Goal: Information Seeking & Learning: Learn about a topic

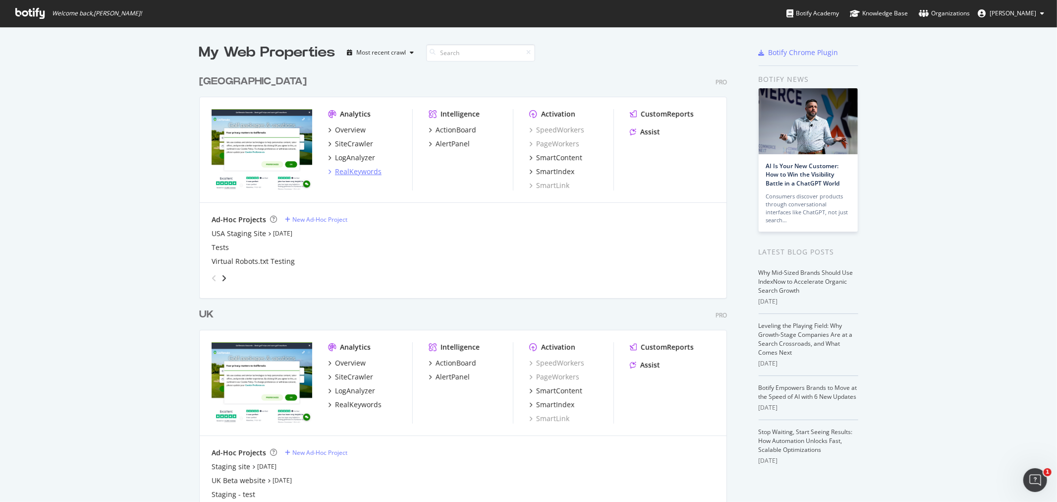
click at [355, 174] on div "RealKeywords" at bounding box center [358, 172] width 47 height 10
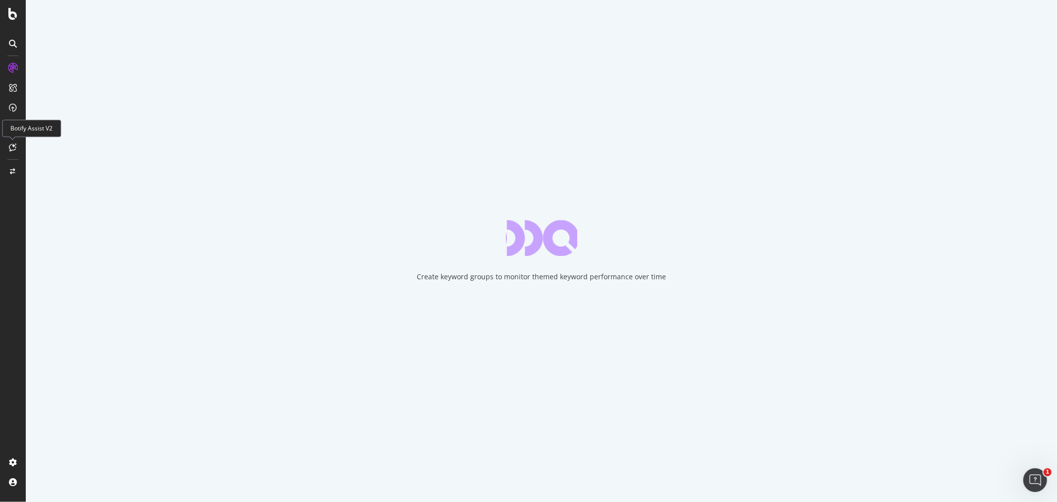
click at [9, 148] on icon at bounding box center [12, 147] width 7 height 8
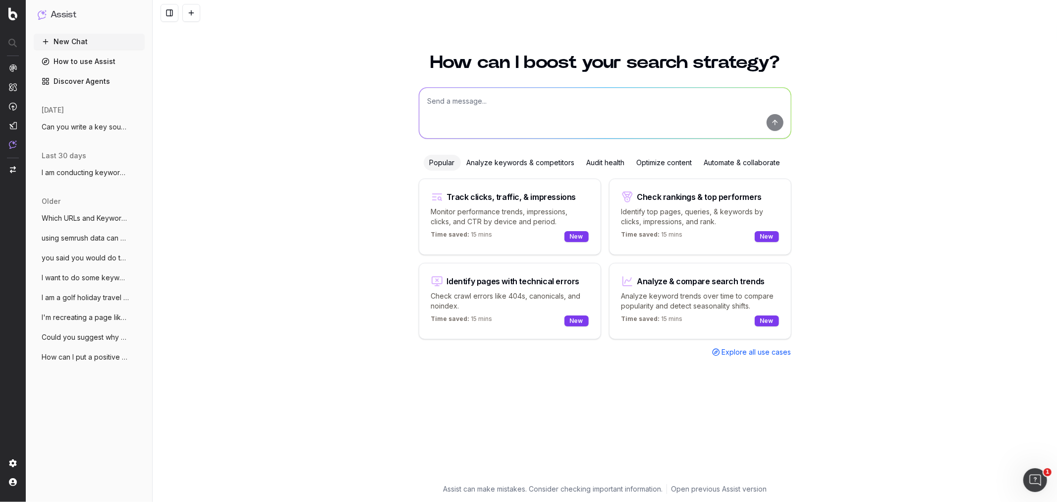
click at [119, 130] on span "Can you write a key soundbites section s" at bounding box center [85, 127] width 87 height 10
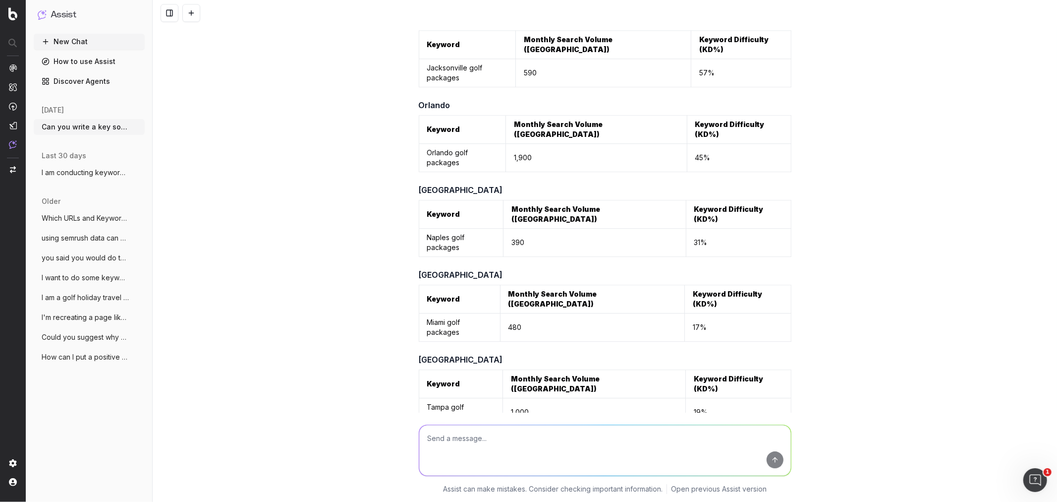
scroll to position [11841, 0]
click at [67, 171] on span "I am conducting keyword research for my" at bounding box center [85, 173] width 87 height 10
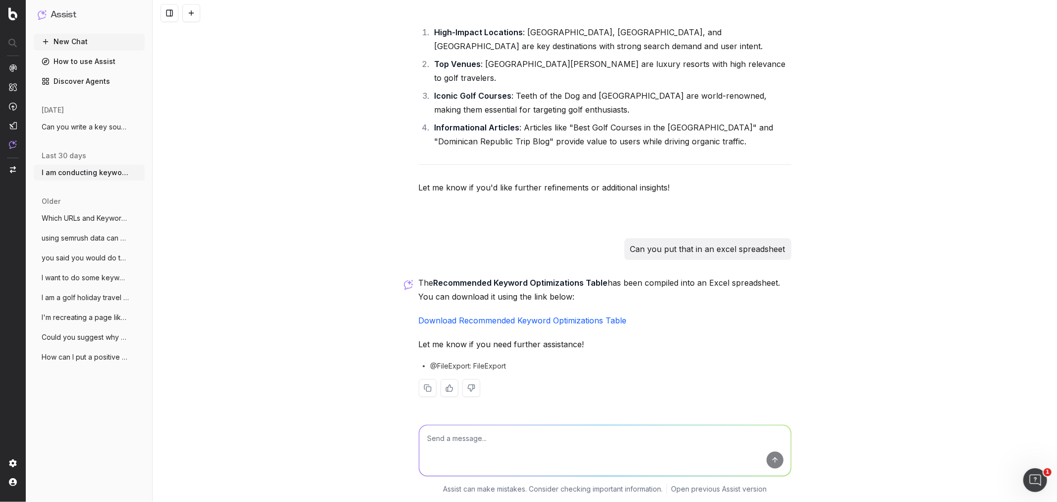
scroll to position [11526, 0]
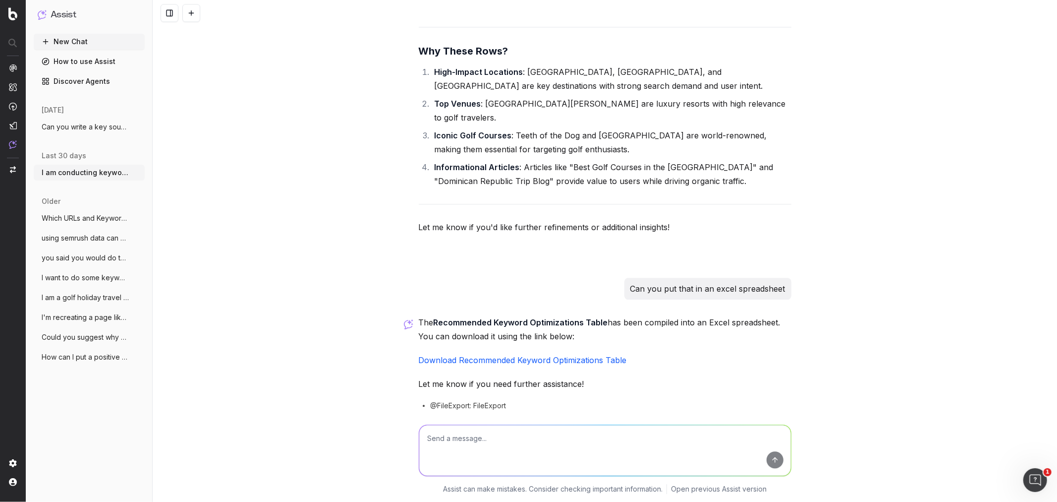
click at [58, 219] on span "Which URLs and Keywords have www.premier" at bounding box center [85, 218] width 87 height 10
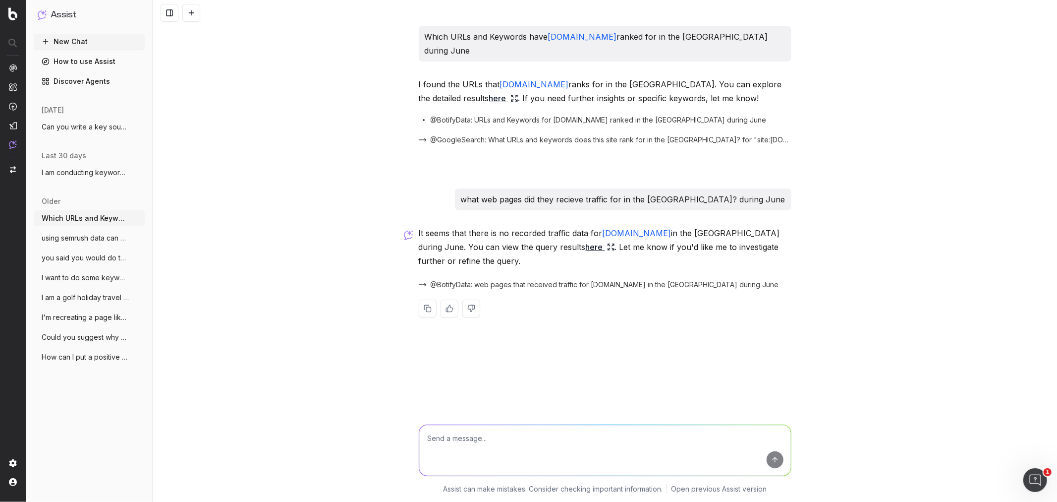
click at [96, 165] on button "I am conducting keyword research for my" at bounding box center [89, 173] width 111 height 16
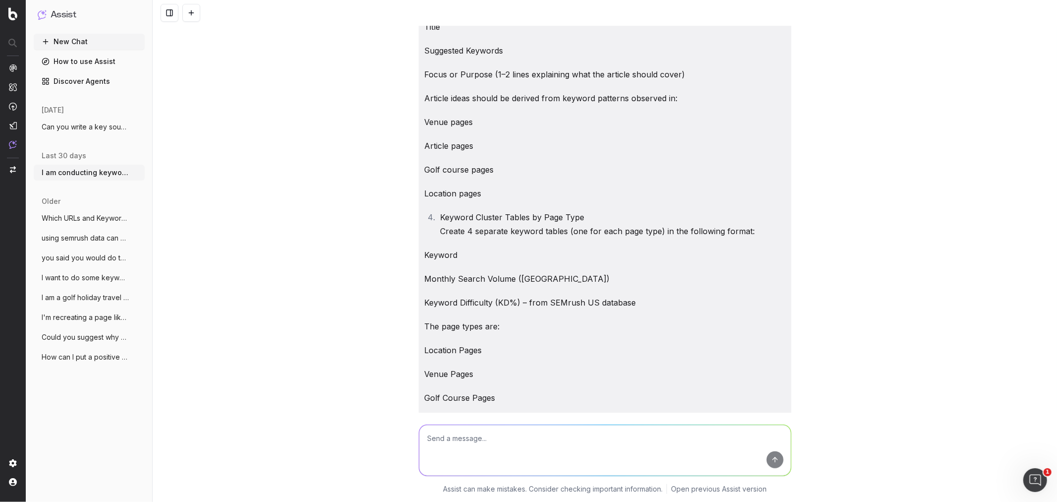
scroll to position [587, 0]
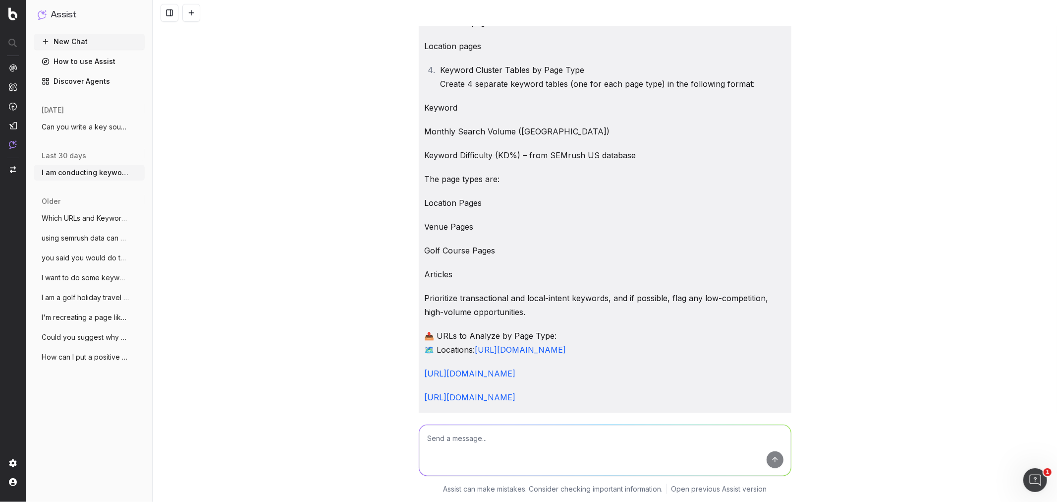
click at [513, 427] on textarea at bounding box center [605, 450] width 372 height 51
paste textarea "Locations https://www.golfbreaks.com/en-us/vacations/florida/ https://www.golfb…"
type textarea "Can you perform the same research you have done in this conversation but for fl…"
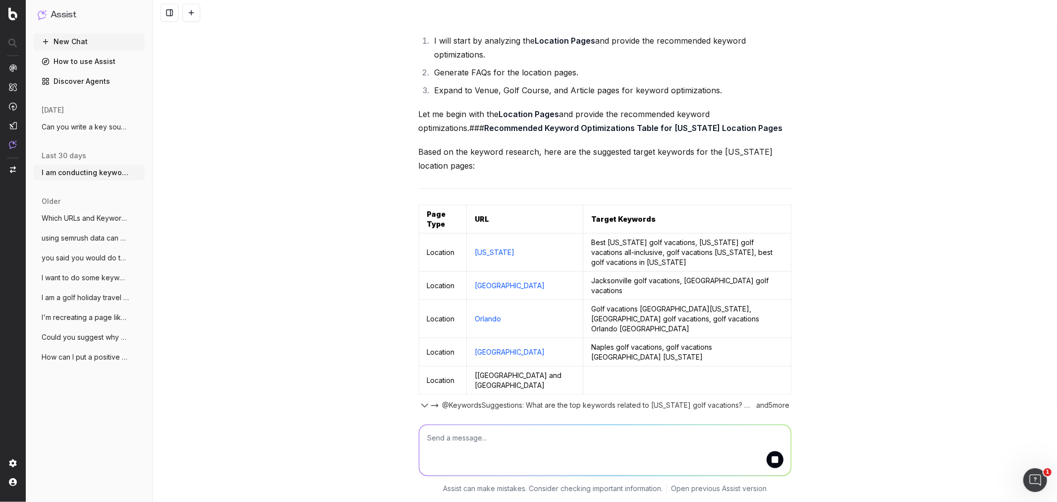
scroll to position [14226, 0]
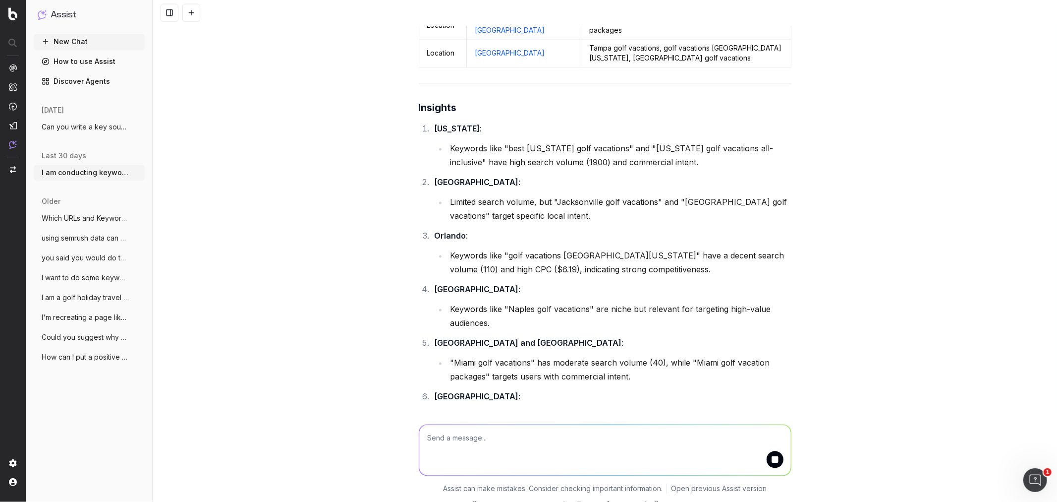
drag, startPoint x: 450, startPoint y: 296, endPoint x: 420, endPoint y: 296, distance: 29.7
copy td "Location"
drag, startPoint x: 717, startPoint y: 303, endPoint x: 543, endPoint y: 294, distance: 174.2
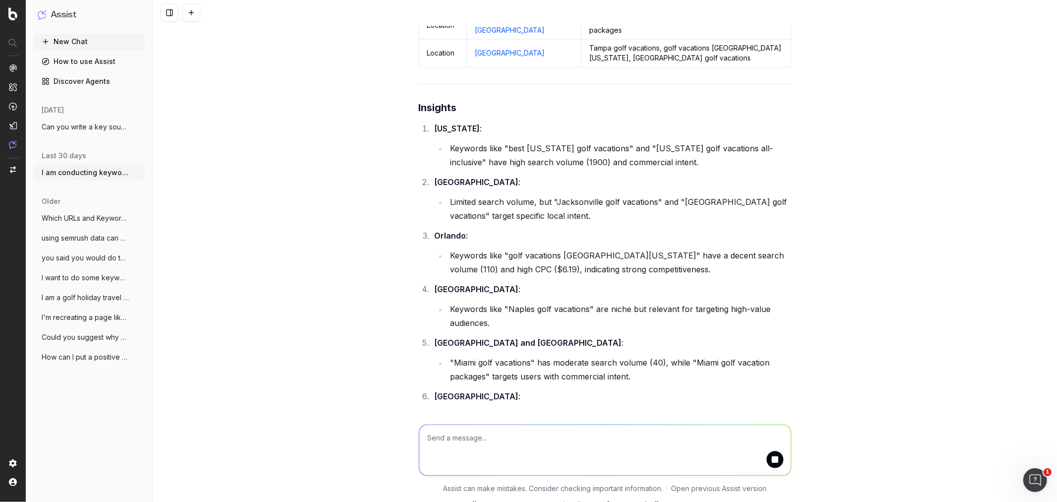
copy tr "Best Florida golf vacations, Florida golf vacations all-inclusive, golf vacatio…"
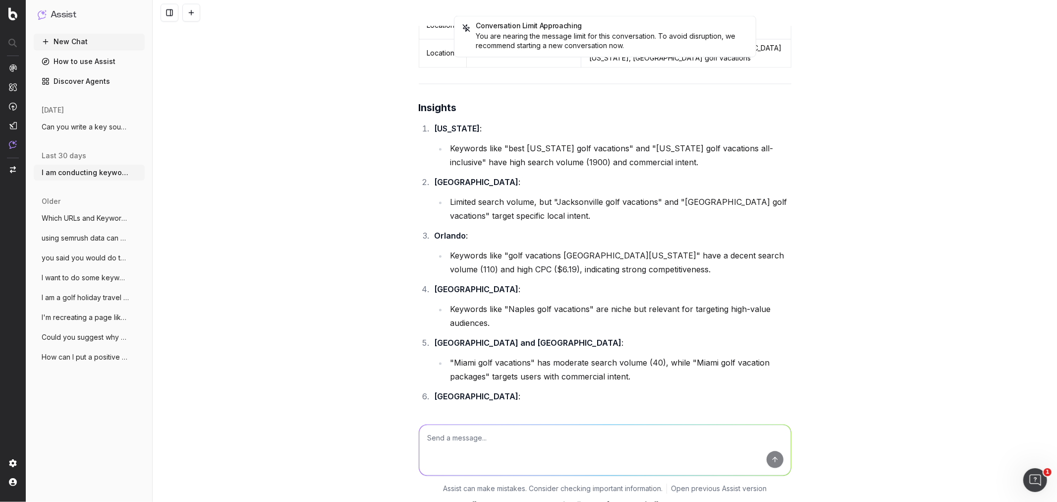
scroll to position [14373, 0]
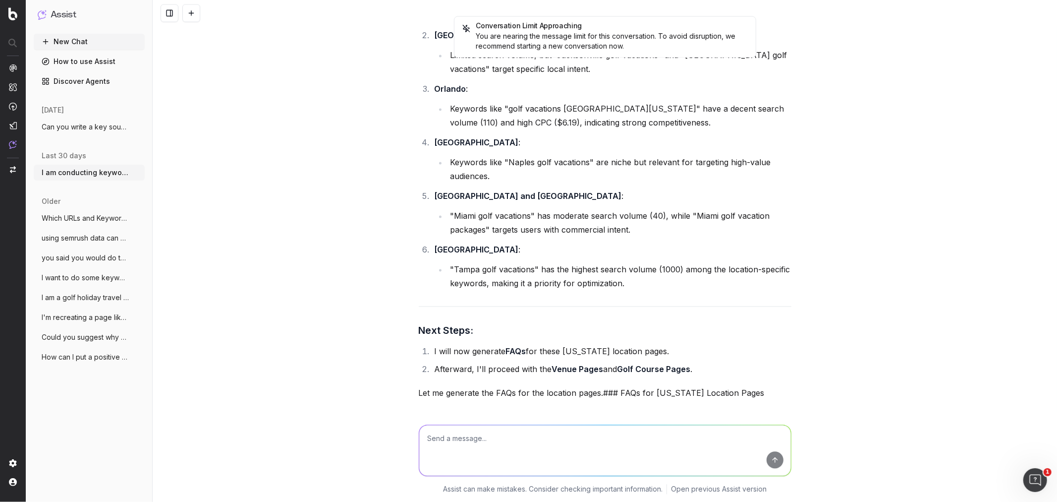
drag, startPoint x: 748, startPoint y: 174, endPoint x: 552, endPoint y: 178, distance: 195.9
copy td "Jacksonville golf vacations, Jacksonville FL golf vacations"
drag, startPoint x: 597, startPoint y: 196, endPoint x: 548, endPoint y: 190, distance: 49.5
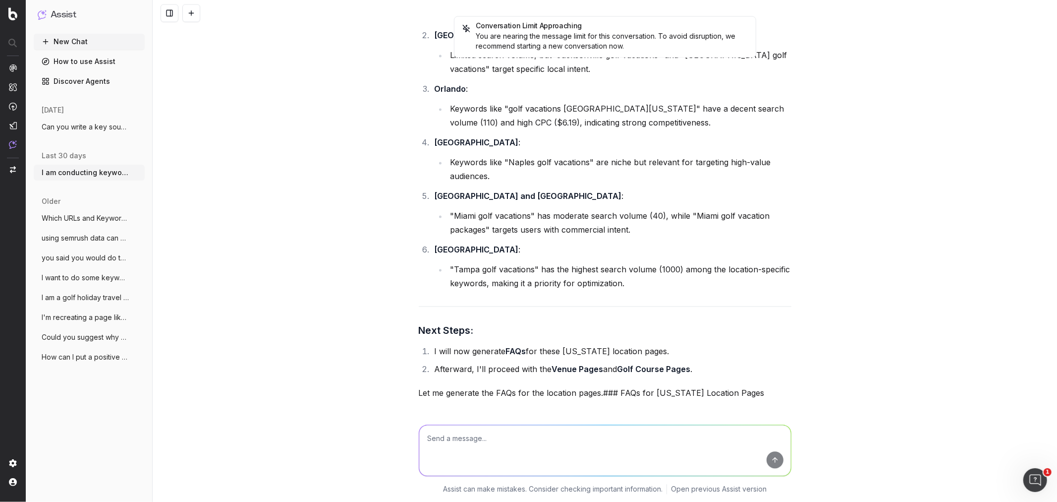
copy td "Golf vacations Orlando Florida, Orlando golf vacations, golf vacations Orlando …"
drag, startPoint x: 726, startPoint y: 216, endPoint x: 551, endPoint y: 224, distance: 174.7
copy td "Naples golf vacations, golf vacations Naples Florida"
drag, startPoint x: 726, startPoint y: 243, endPoint x: 544, endPoint y: 243, distance: 181.4
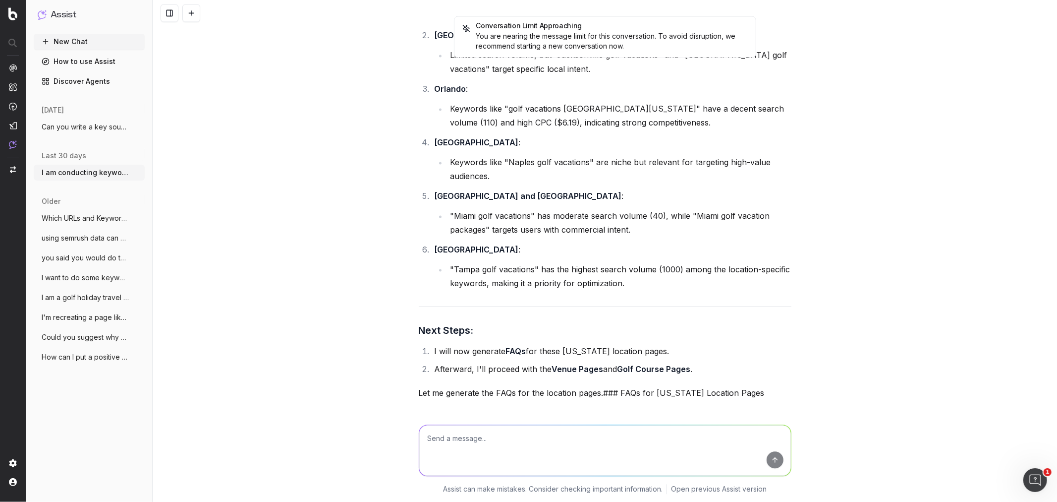
copy td "Miami golf vacations, Miami golf vacation packages"
drag, startPoint x: 579, startPoint y: 276, endPoint x: 548, endPoint y: 268, distance: 31.3
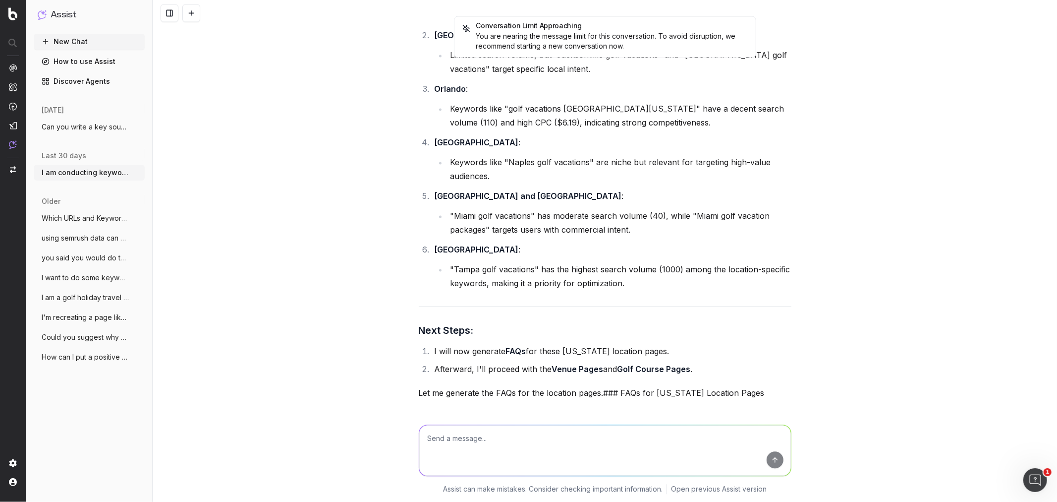
copy td "Tampa golf vacations, golf vacations Tampa Florida, Tampa Bay golf vacations"
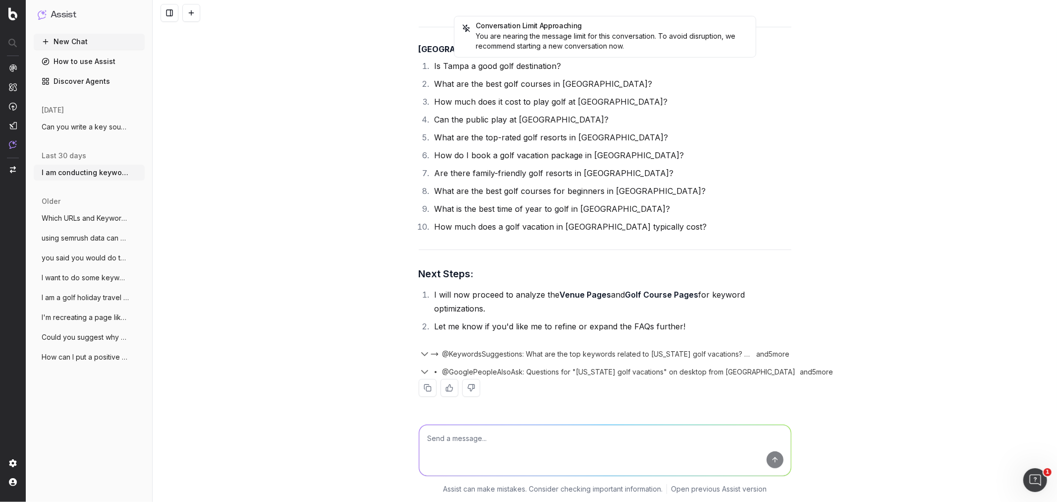
scroll to position [16264, 0]
click at [421, 352] on icon "button" at bounding box center [425, 354] width 12 height 12
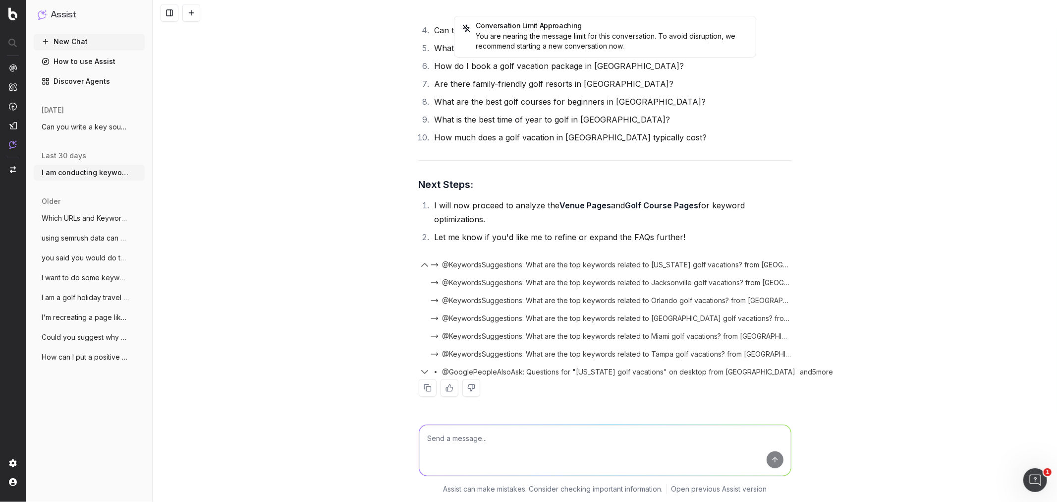
scroll to position [16353, 0]
click at [421, 371] on icon "button" at bounding box center [425, 372] width 12 height 12
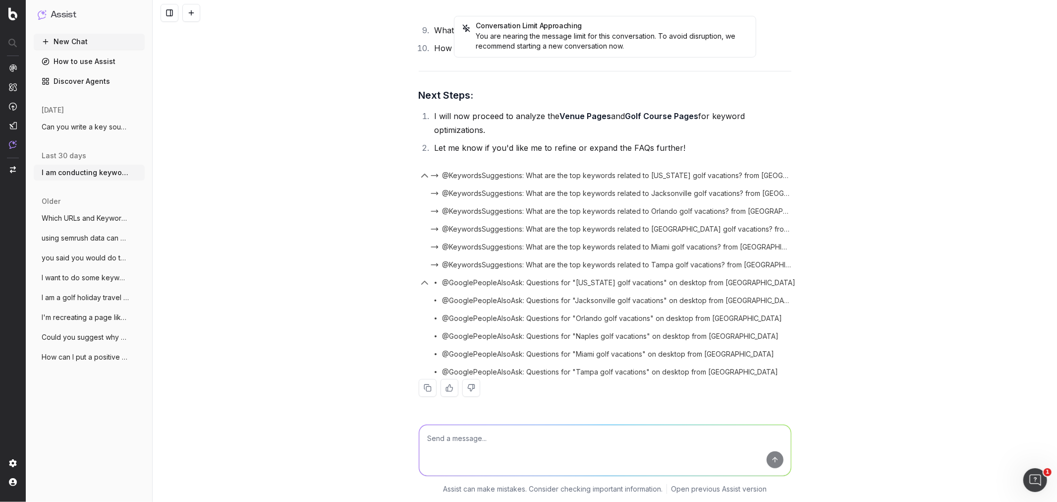
scroll to position [16442, 0]
click at [523, 433] on textarea at bounding box center [605, 450] width 372 height 51
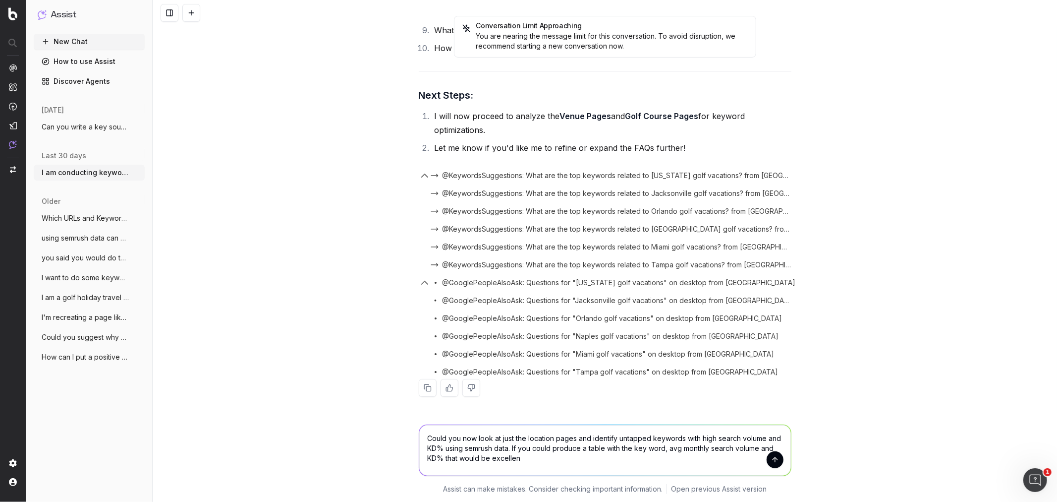
type textarea "Could you now look at just the location pages and identify untapped keywords wi…"
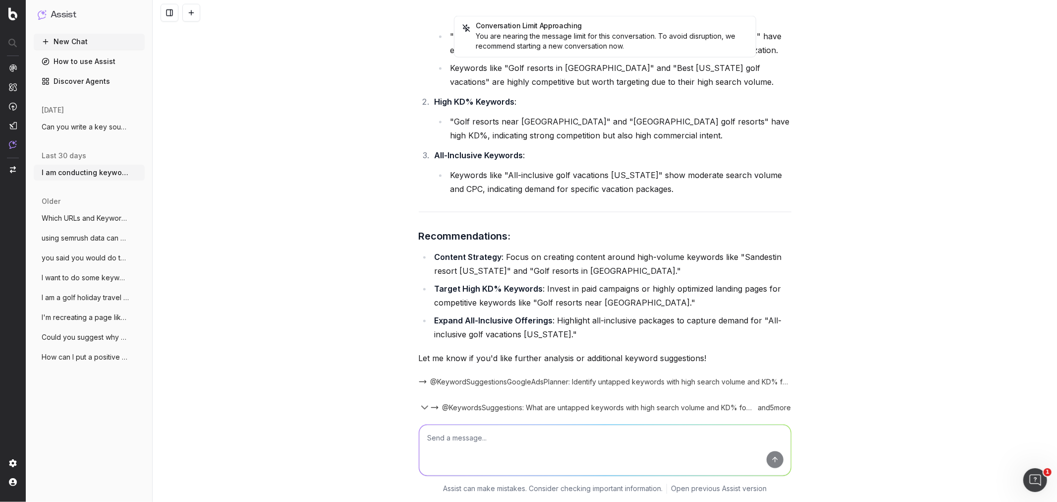
scroll to position [16880, 0]
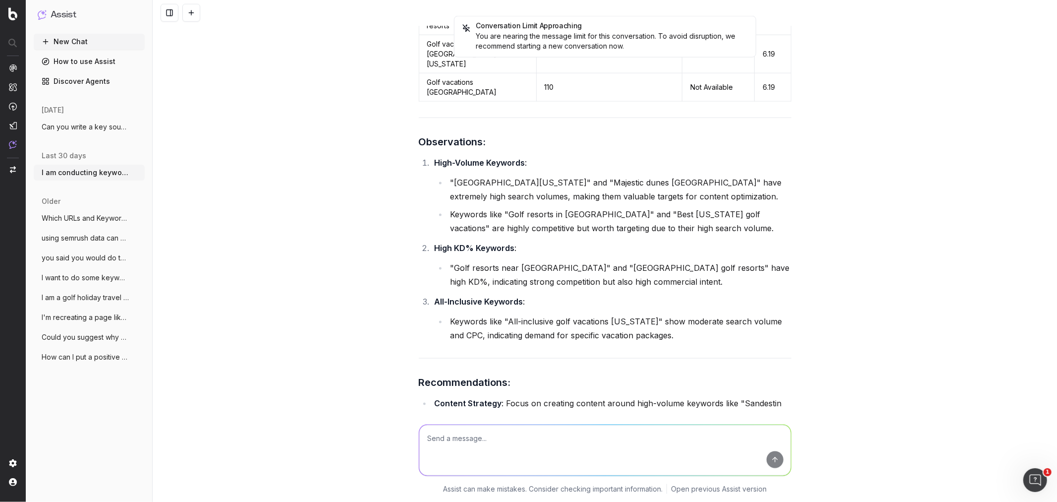
drag, startPoint x: 420, startPoint y: 156, endPoint x: 665, endPoint y: 368, distance: 323.7
click at [665, 368] on div "Untapped Keywords for Florida Location Pages Here is a consolidated table of un…" at bounding box center [605, 142] width 373 height 906
copy table "Keyword Average Monthly Search Volume (US) Keyword Difficulty (KD%) CPC ($)"
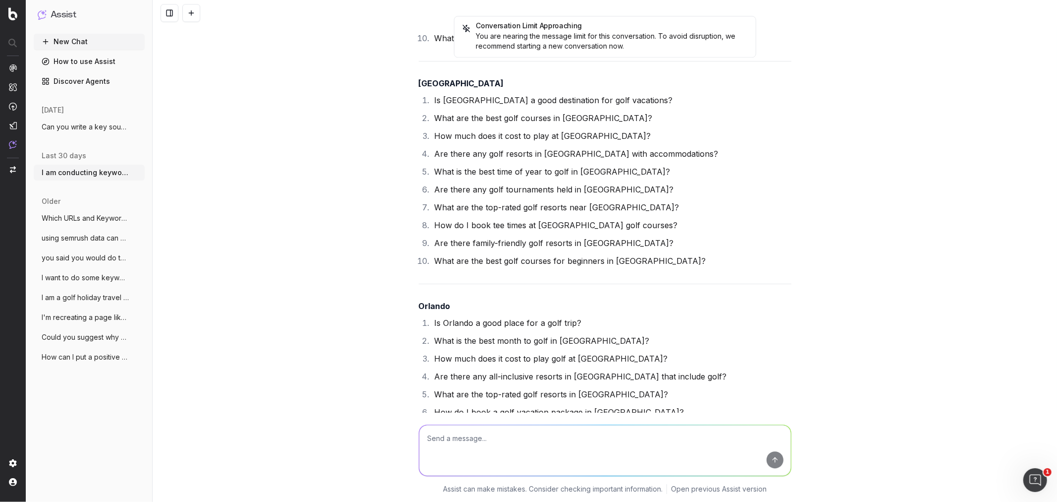
scroll to position [14533, 0]
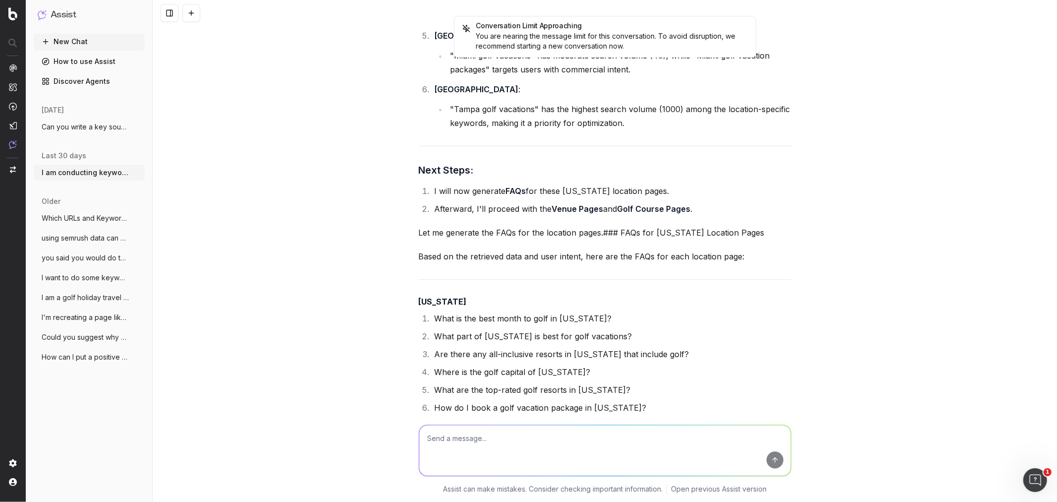
click at [516, 435] on textarea at bounding box center [605, 450] width 372 height 51
paste textarea "Venues https://www.golfbreaks.com/en-us/vacations/jacksonville/world-golf-villa…"
type textarea "Now produce the same table but for venue pages, I have pasted below Venues http…"
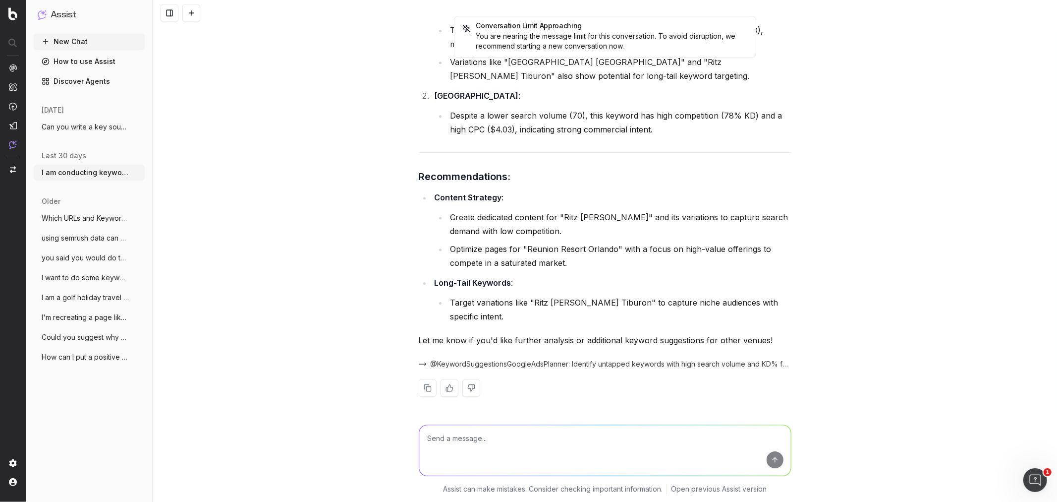
scroll to position [18446, 0]
click at [507, 444] on textarea at bounding box center [605, 450] width 372 height 51
type textarea "Can you not provide more? there are a lot of venue pages on my website"
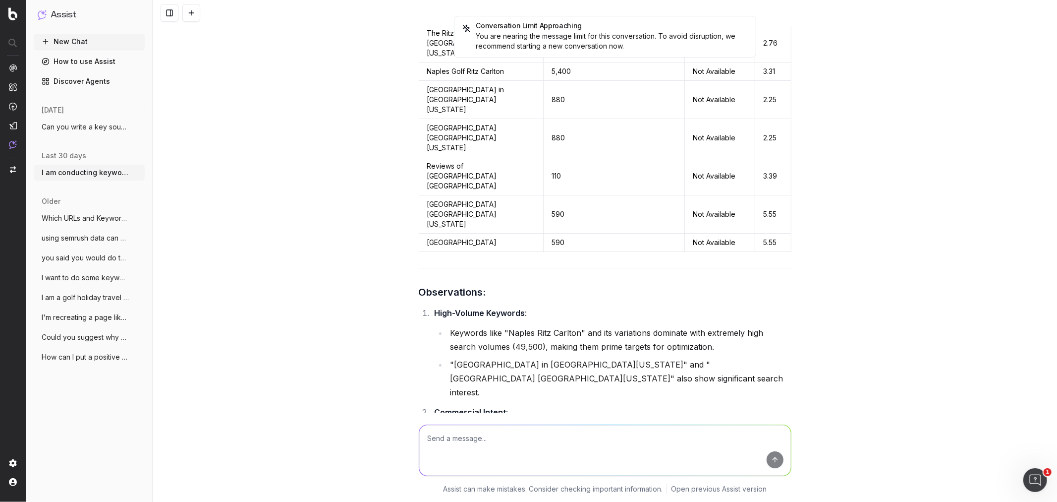
scroll to position [19394, 0]
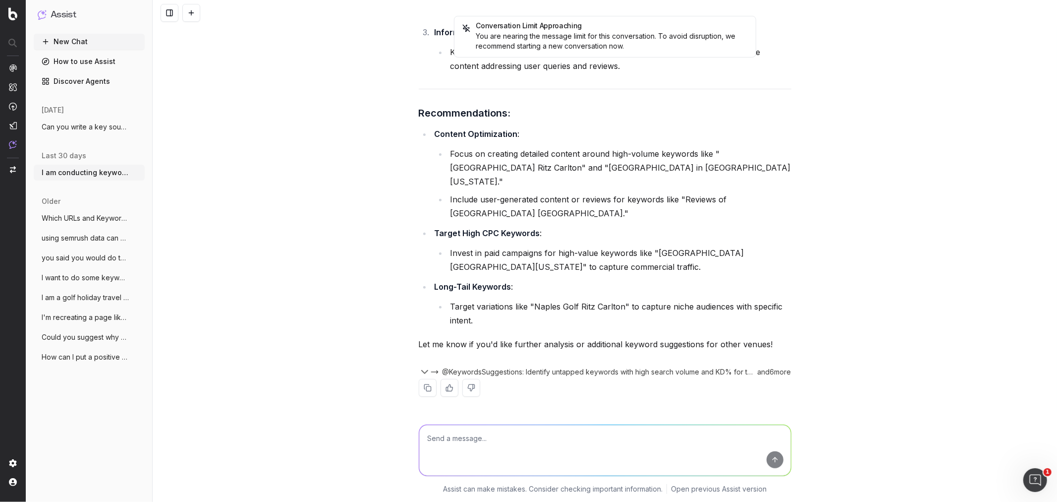
click at [485, 438] on textarea at bounding box center [605, 450] width 372 height 51
click at [423, 372] on icon "button" at bounding box center [425, 372] width 12 height 12
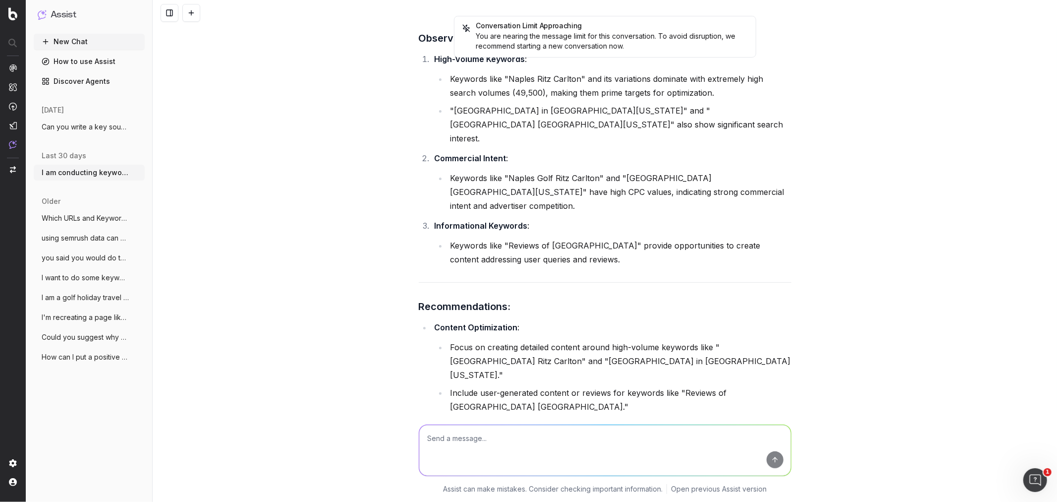
scroll to position [18913, 0]
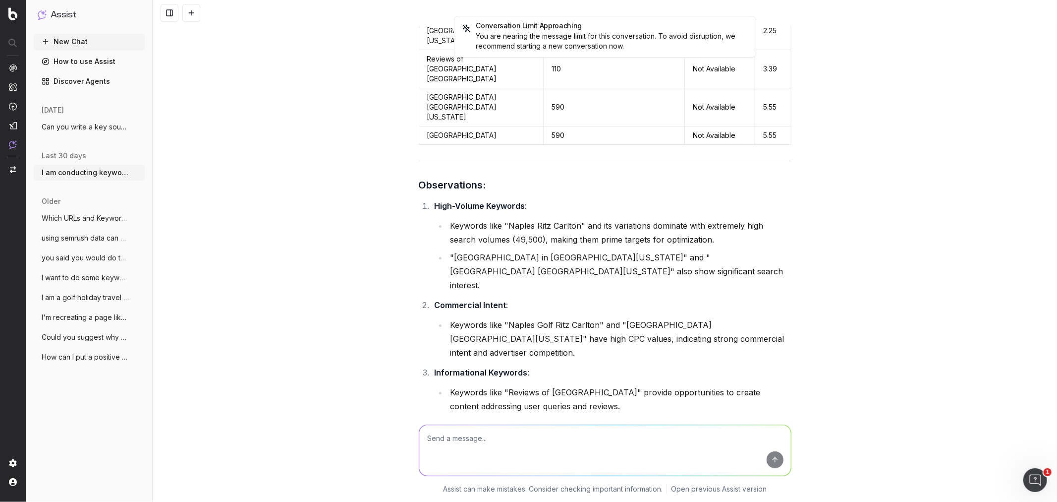
click at [516, 454] on textarea at bounding box center [605, 450] width 372 height 51
type textarea "Get rid of the cpc form the table"
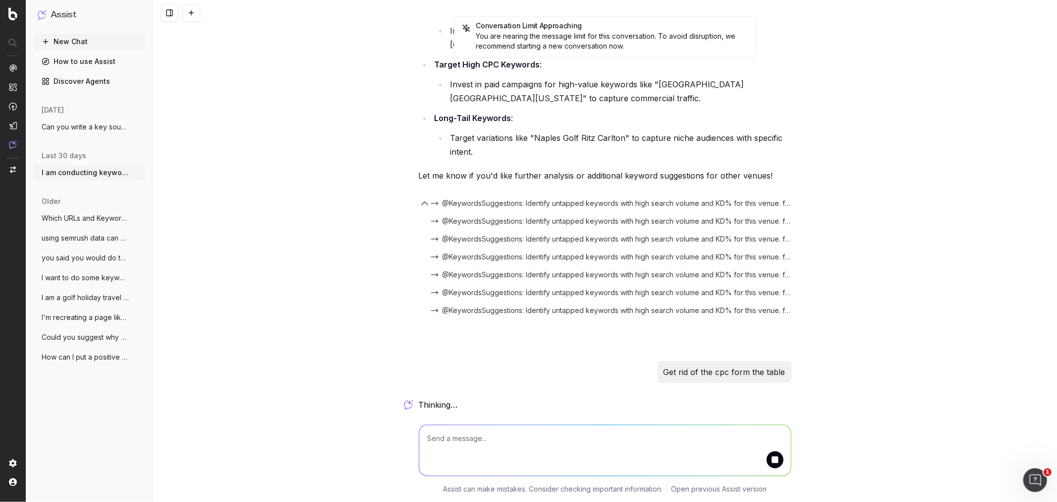
scroll to position [19563, 0]
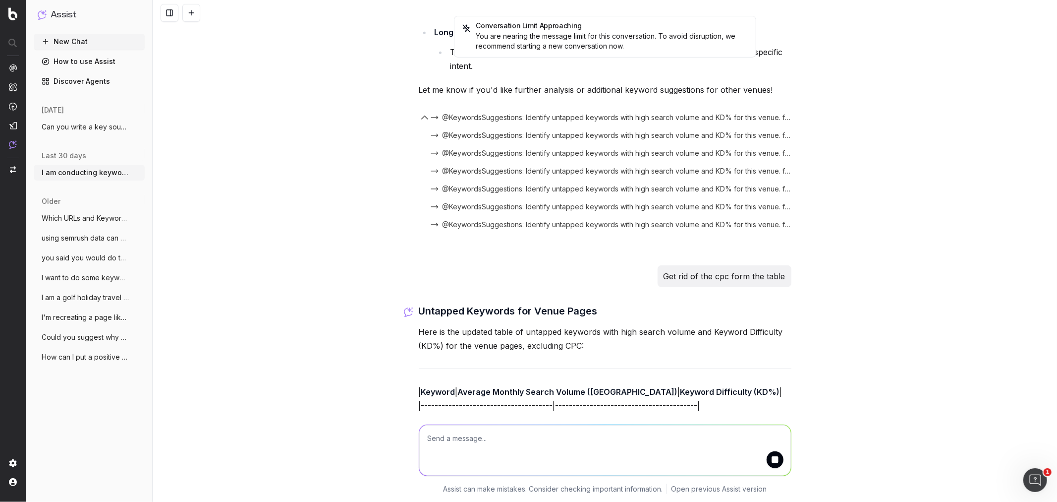
click at [494, 452] on textarea at bounding box center [605, 450] width 372 height 51
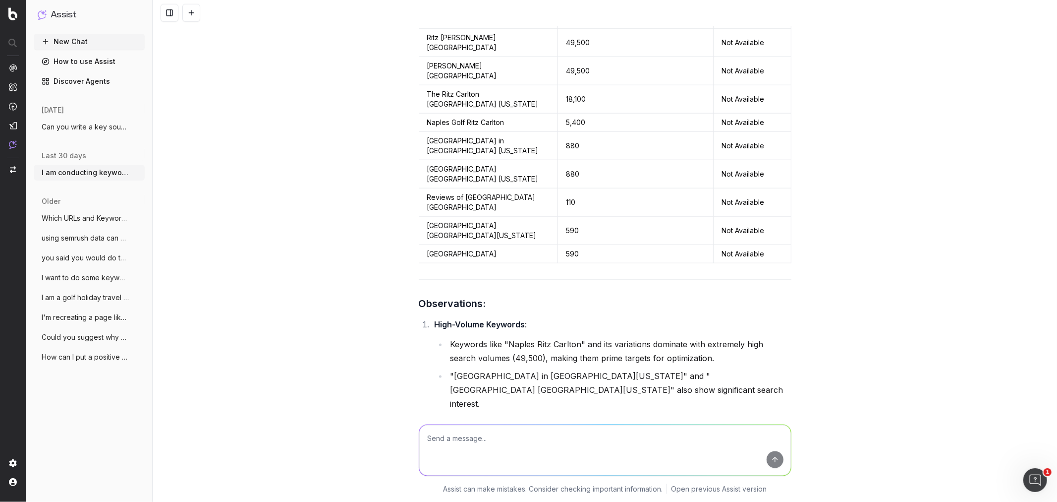
scroll to position [19860, 0]
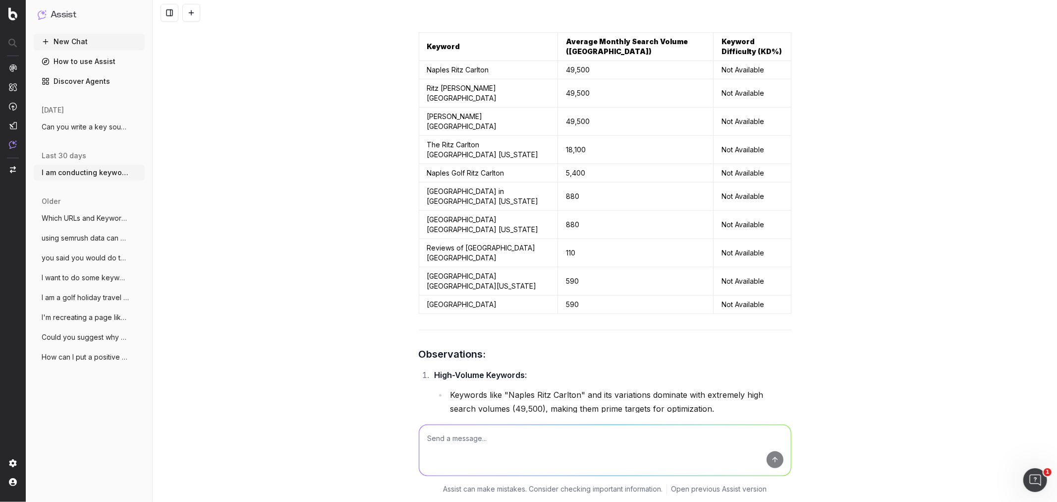
click at [482, 457] on textarea at bounding box center [605, 450] width 372 height 51
type textarea "are there not more keywords this still seems very light for that many venue pag…"
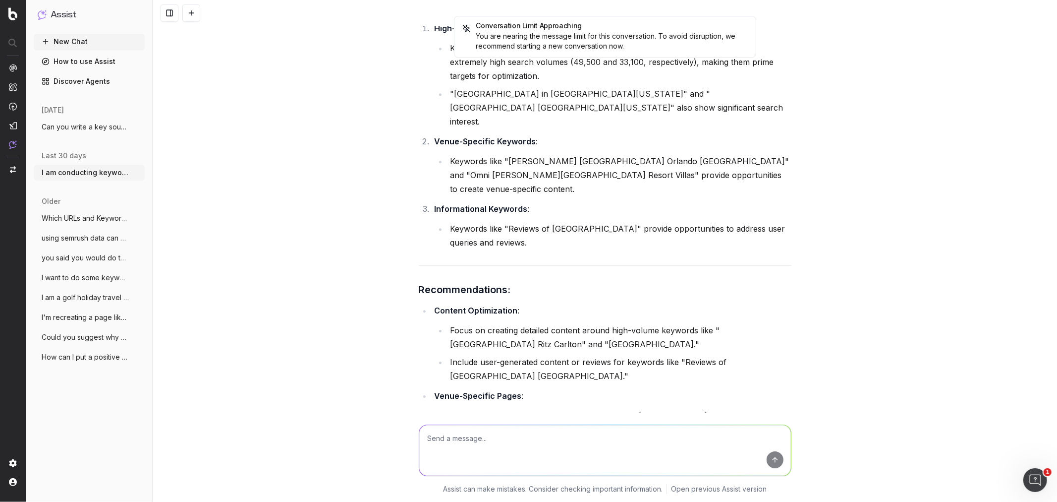
scroll to position [21586, 0]
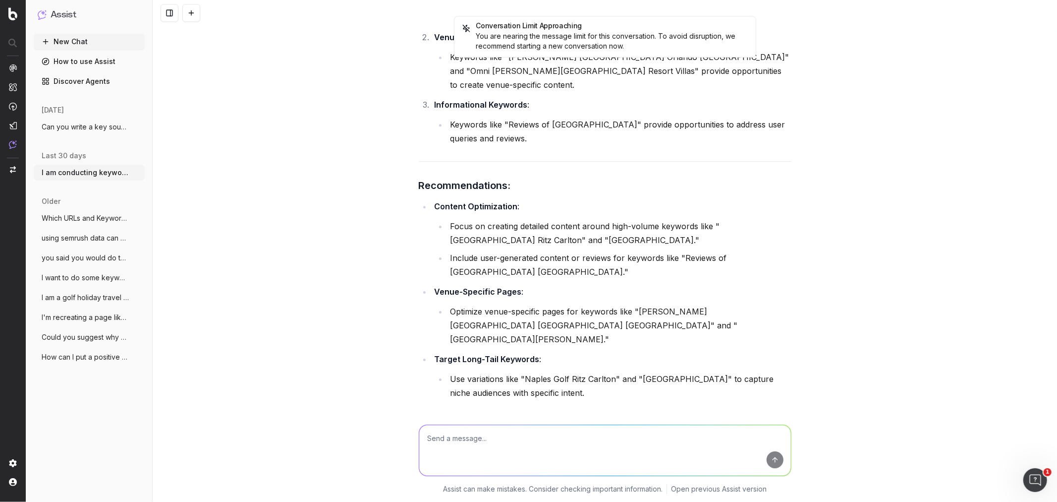
click at [511, 434] on textarea at bounding box center [605, 450] width 372 height 51
type textarea "Lets stil do venue pages but not just untapped words, any with above 100 avg mo…"
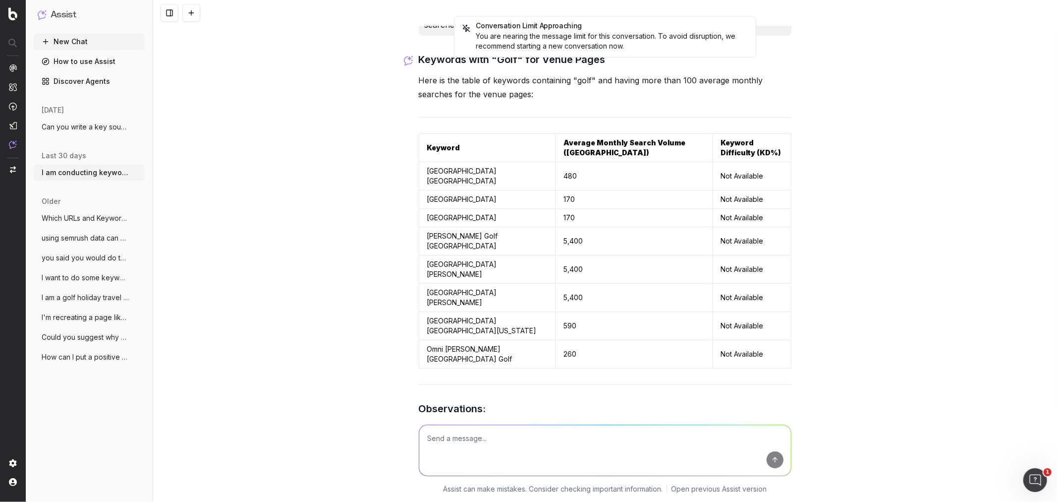
scroll to position [22365, 0]
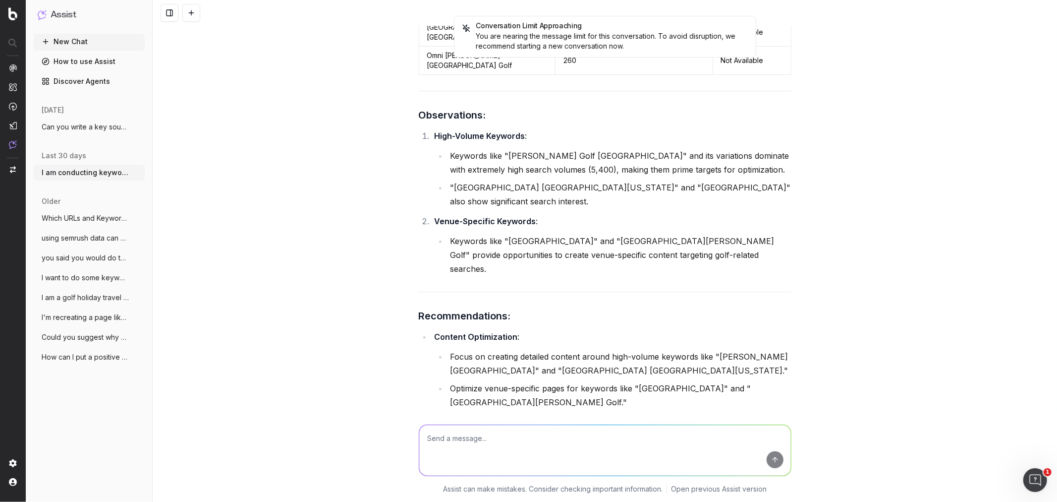
click at [537, 461] on textarea at bounding box center [605, 450] width 372 height 51
paste textarea "https://www.golfbreaks.com/en-us/vacations/jacksonville/world-golf-village/ htt…"
type textarea "At least 3 keywords for each of these venues however aim for 5 if it is a popul…"
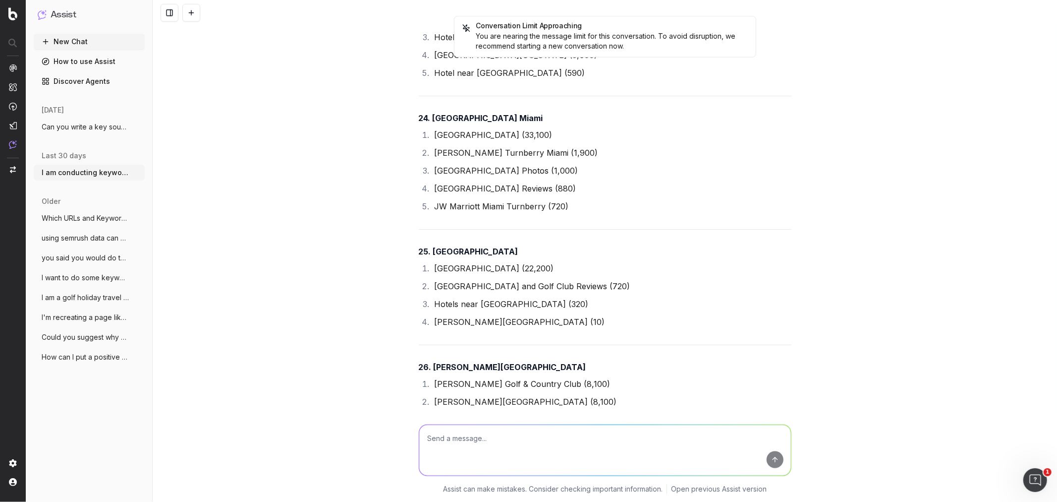
scroll to position [26309, 0]
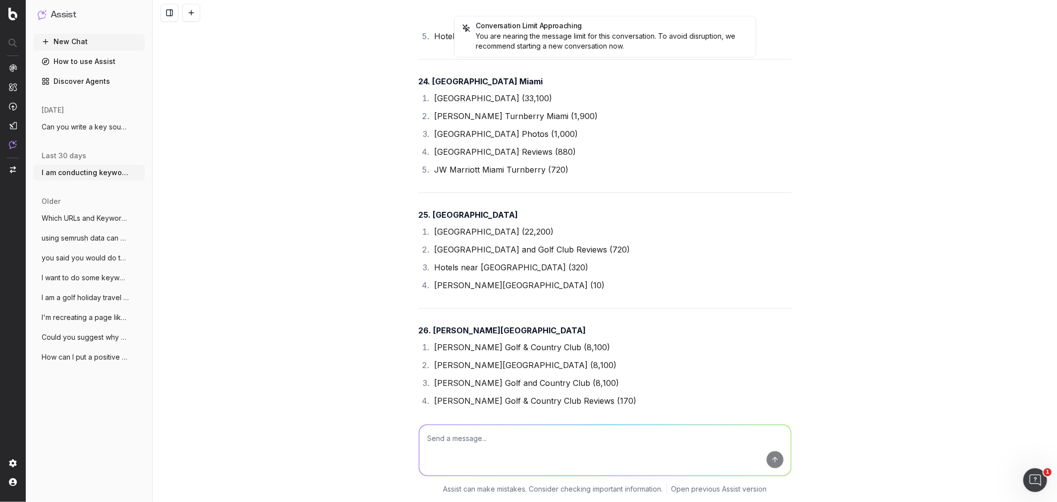
click at [513, 432] on textarea at bounding box center [605, 450] width 372 height 51
type textarea "r"
type textarea "now put it in a table like before, remove any keywords that don't include the t…"
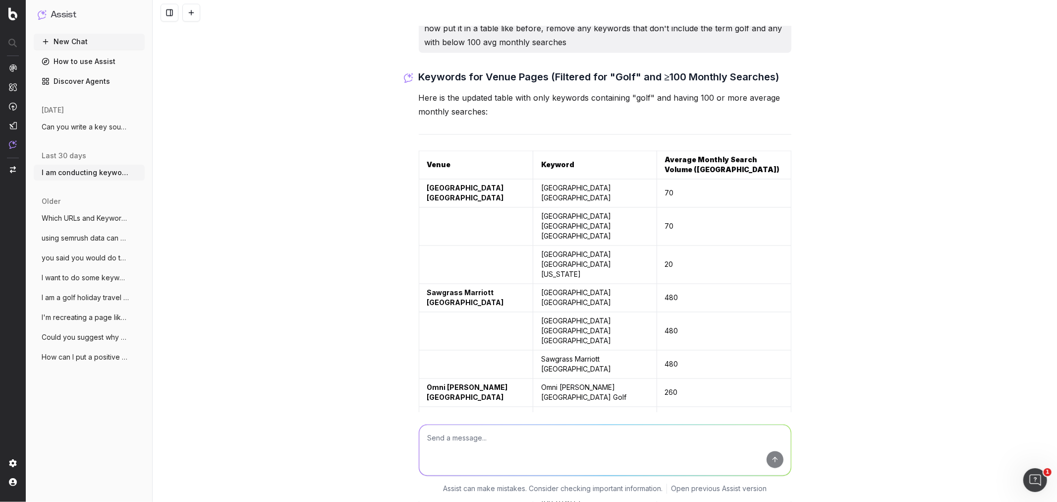
scroll to position [26841, 0]
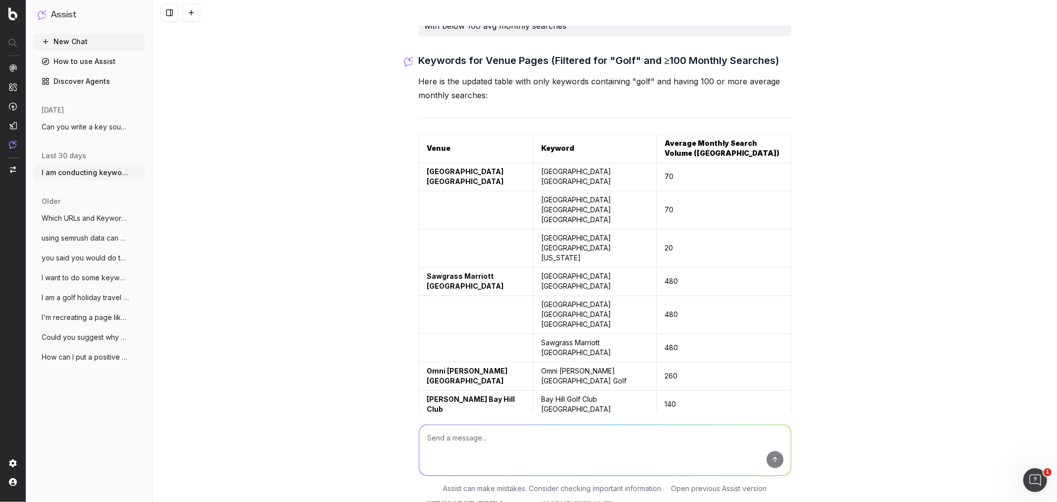
click at [575, 441] on textarea at bounding box center [605, 450] width 372 height 51
type textarea "remove the venue column and can you retrieve any of the keyword difficulty data…"
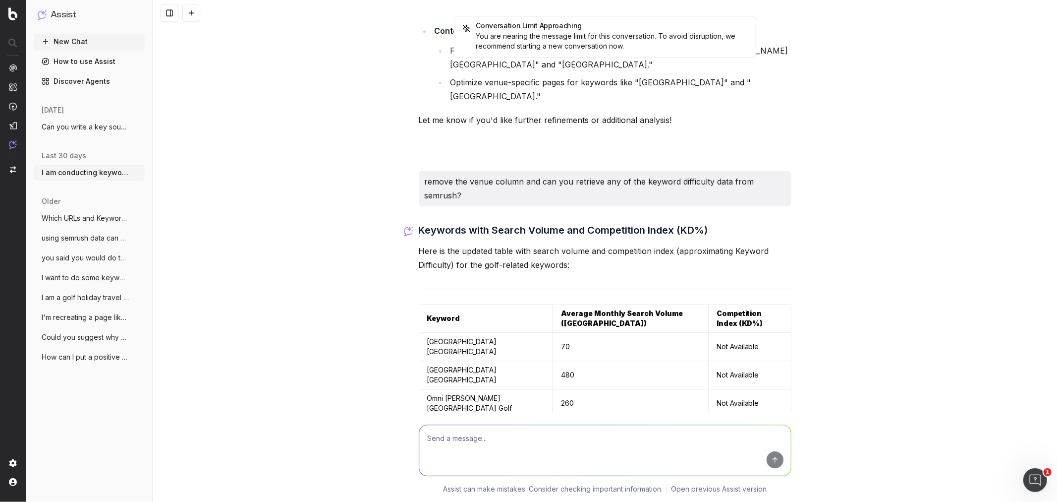
scroll to position [27789, 0]
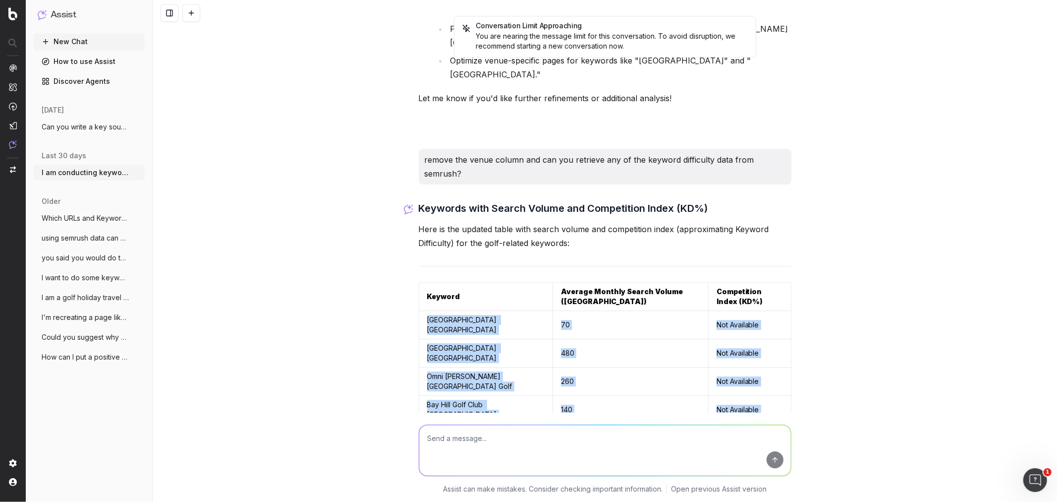
drag, startPoint x: 744, startPoint y: 339, endPoint x: 418, endPoint y: 77, distance: 417.9
click at [419, 311] on tbody "World Golf Village Jacksonville 70 Not Available Sawgrass Marriott Golf Resort …" at bounding box center [605, 479] width 372 height 336
drag, startPoint x: 533, startPoint y: 444, endPoint x: 487, endPoint y: 380, distance: 79.5
click at [533, 444] on textarea at bounding box center [605, 450] width 372 height 51
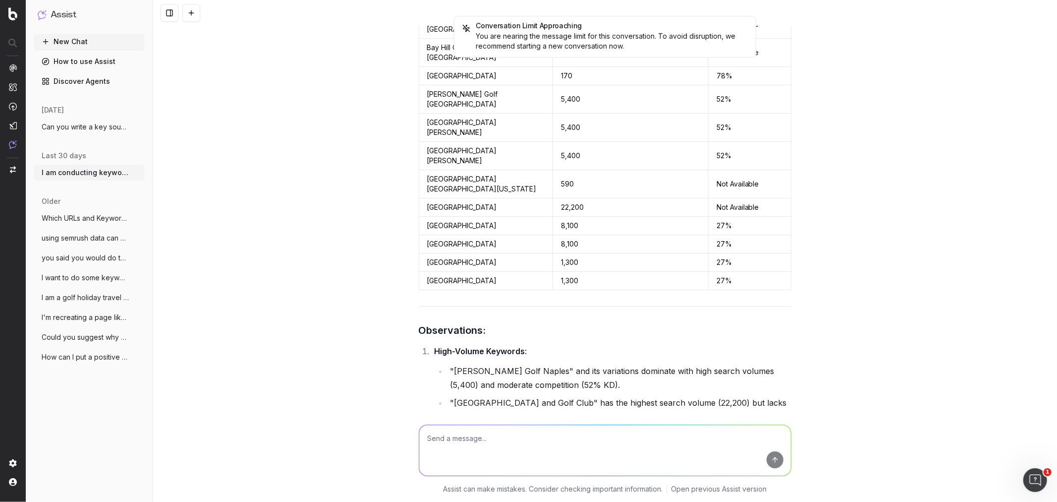
scroll to position [28199, 0]
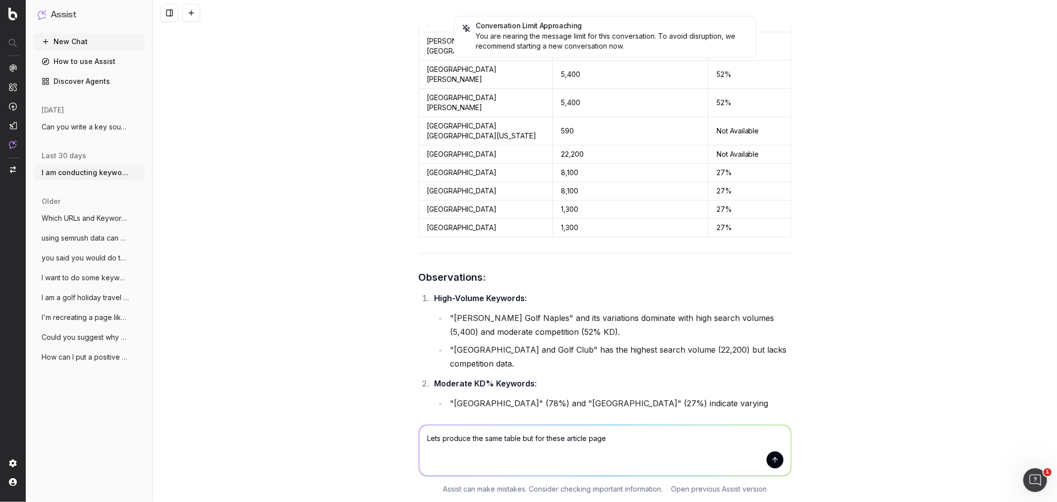
type textarea "Lets produce the same table but for these article pages"
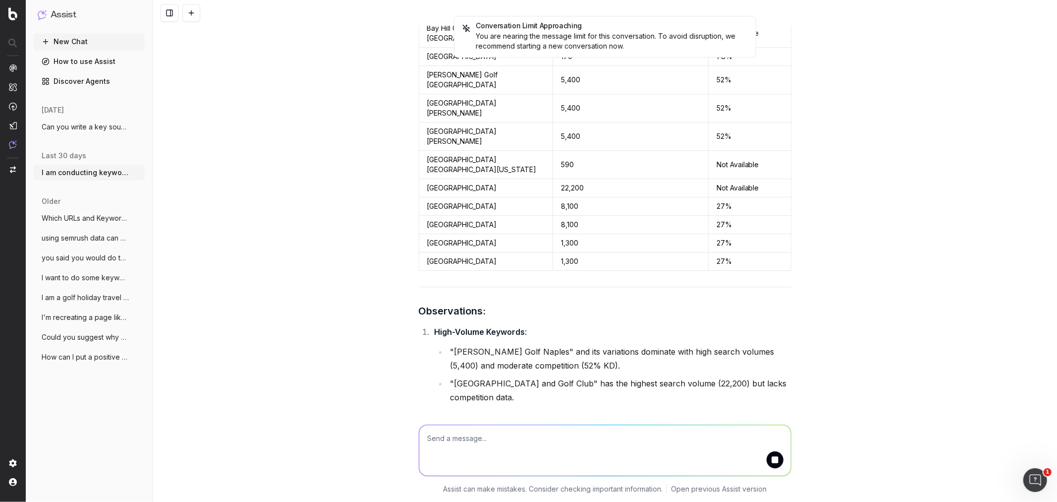
paste textarea "https://www.golfbreaks.com/en-us/inspiration/videos/florida-under-the-spotlight…"
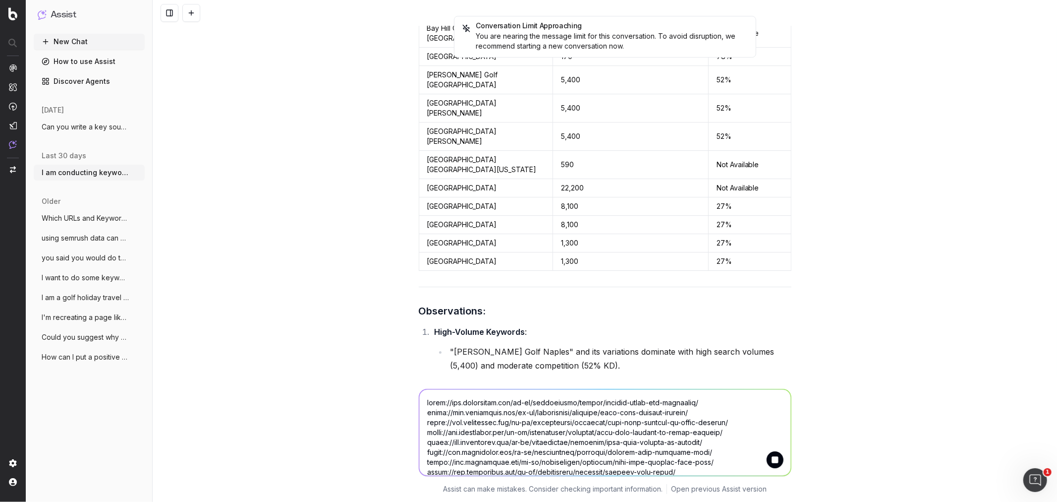
scroll to position [80, 0]
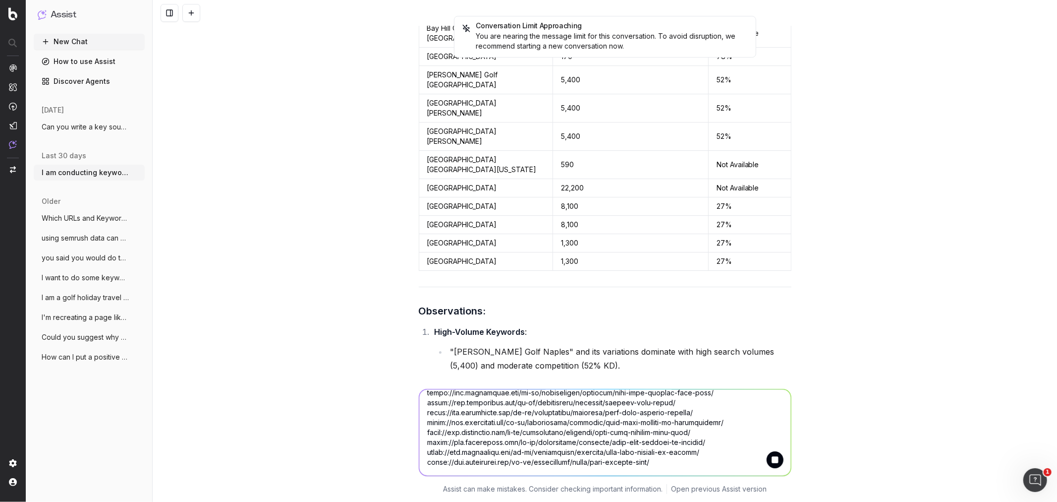
type textarea "https://www.golfbreaks.com/en-us/inspiration/videos/florida-under-the-spotlight…"
click at [778, 462] on button "submit" at bounding box center [775, 459] width 17 height 17
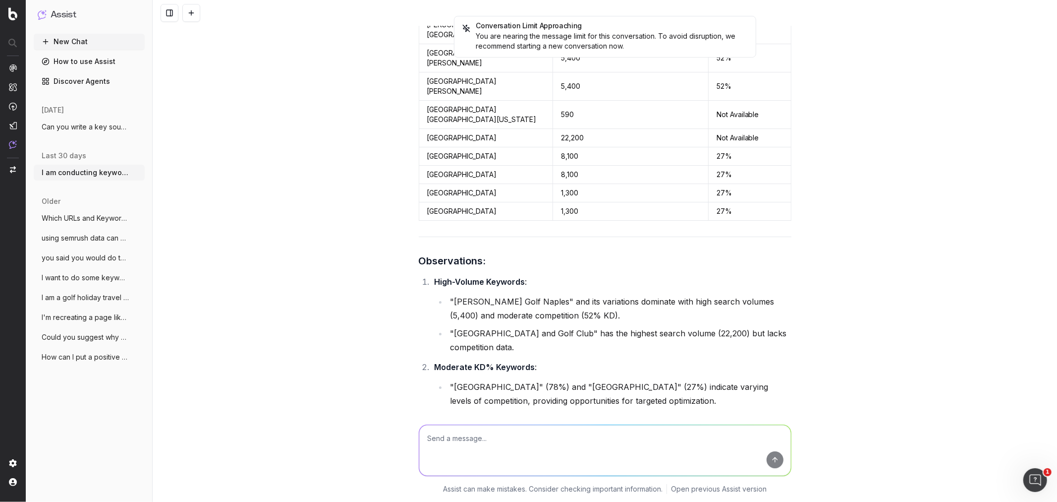
scroll to position [28236, 0]
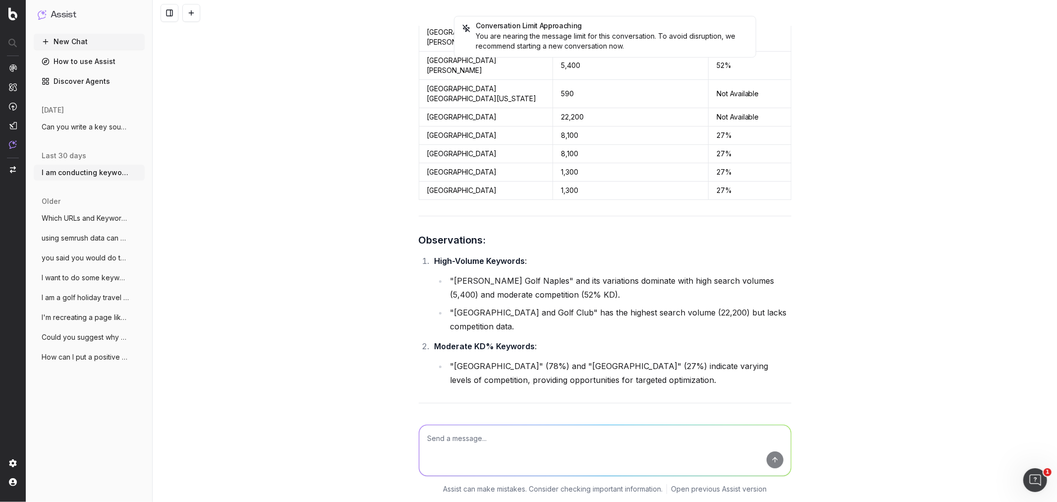
click at [602, 448] on textarea at bounding box center [605, 450] width 372 height 51
paste textarea "https://www.golfbreaks.com/en-us/inspiration/videos/florida-under-the-spotlight…"
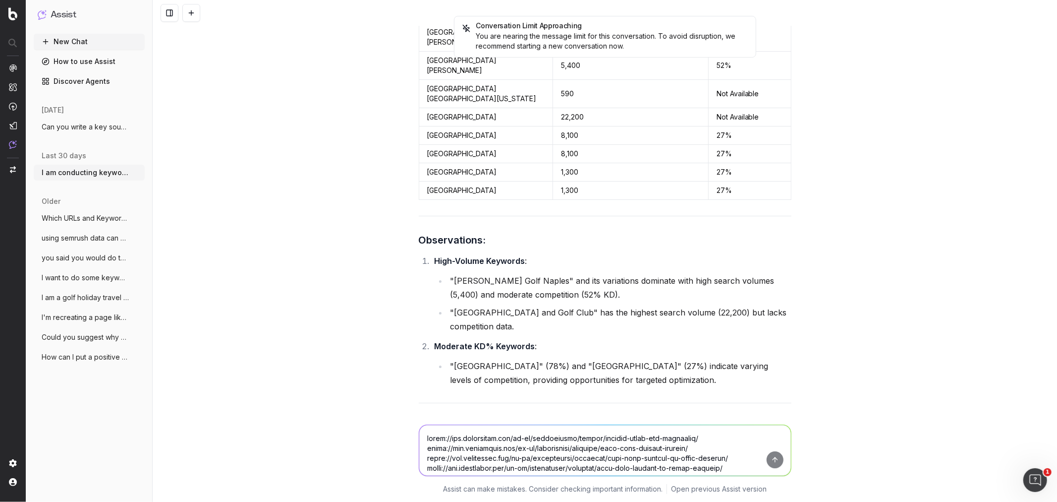
scroll to position [70, 0]
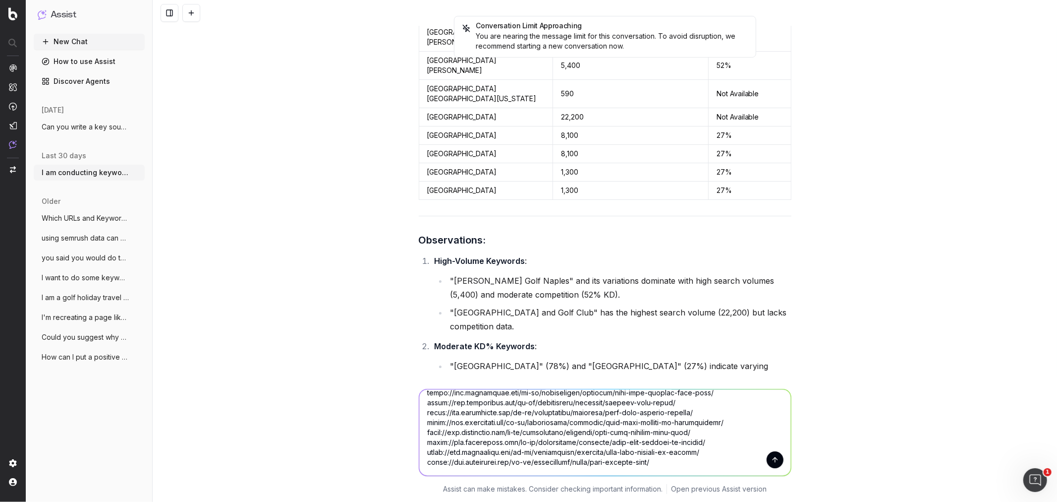
type textarea "https://www.golfbreaks.com/en-us/inspiration/videos/florida-under-the-spotlight…"
click at [767, 458] on button "submit" at bounding box center [775, 459] width 17 height 17
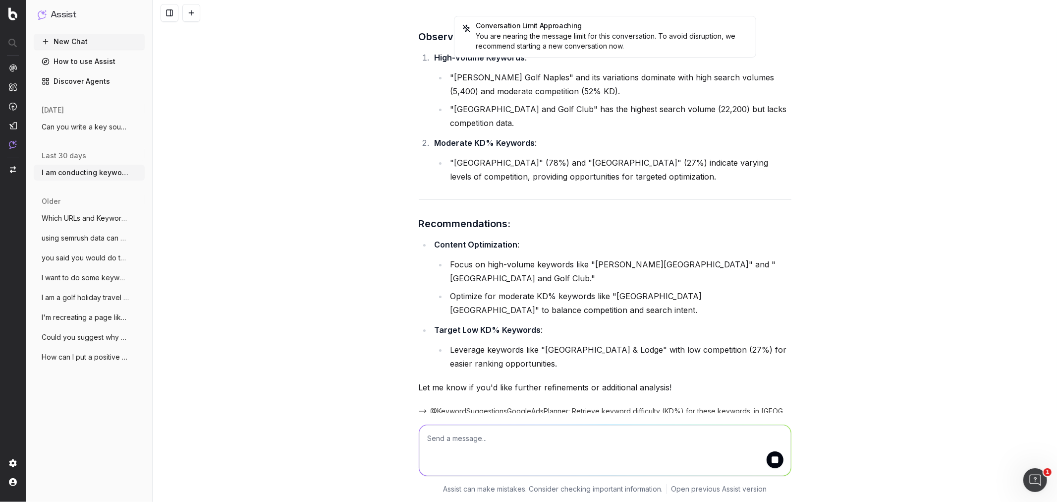
scroll to position [28468, 0]
